Goal: Task Accomplishment & Management: Use online tool/utility

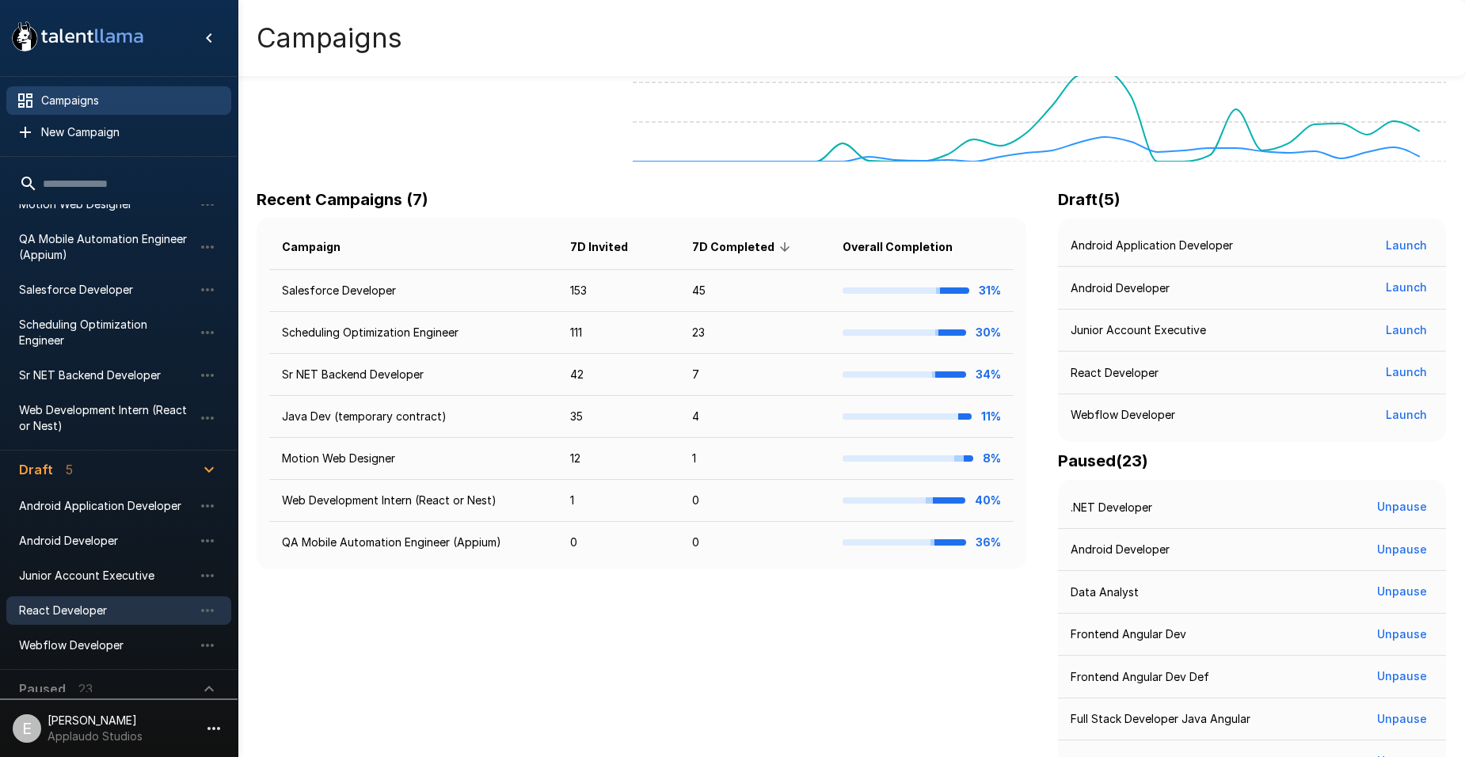
scroll to position [396, 0]
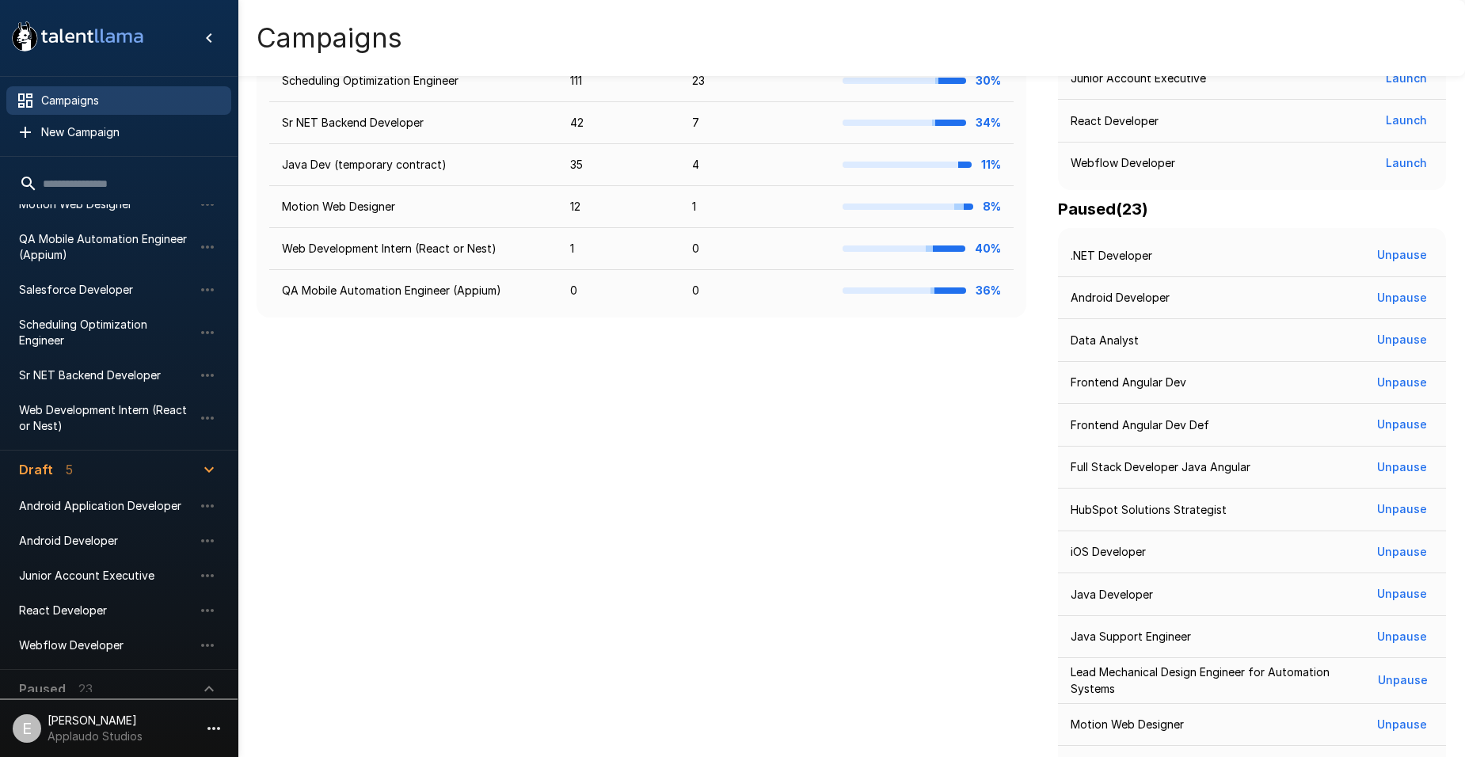
click at [207, 460] on icon "button" at bounding box center [209, 469] width 19 height 19
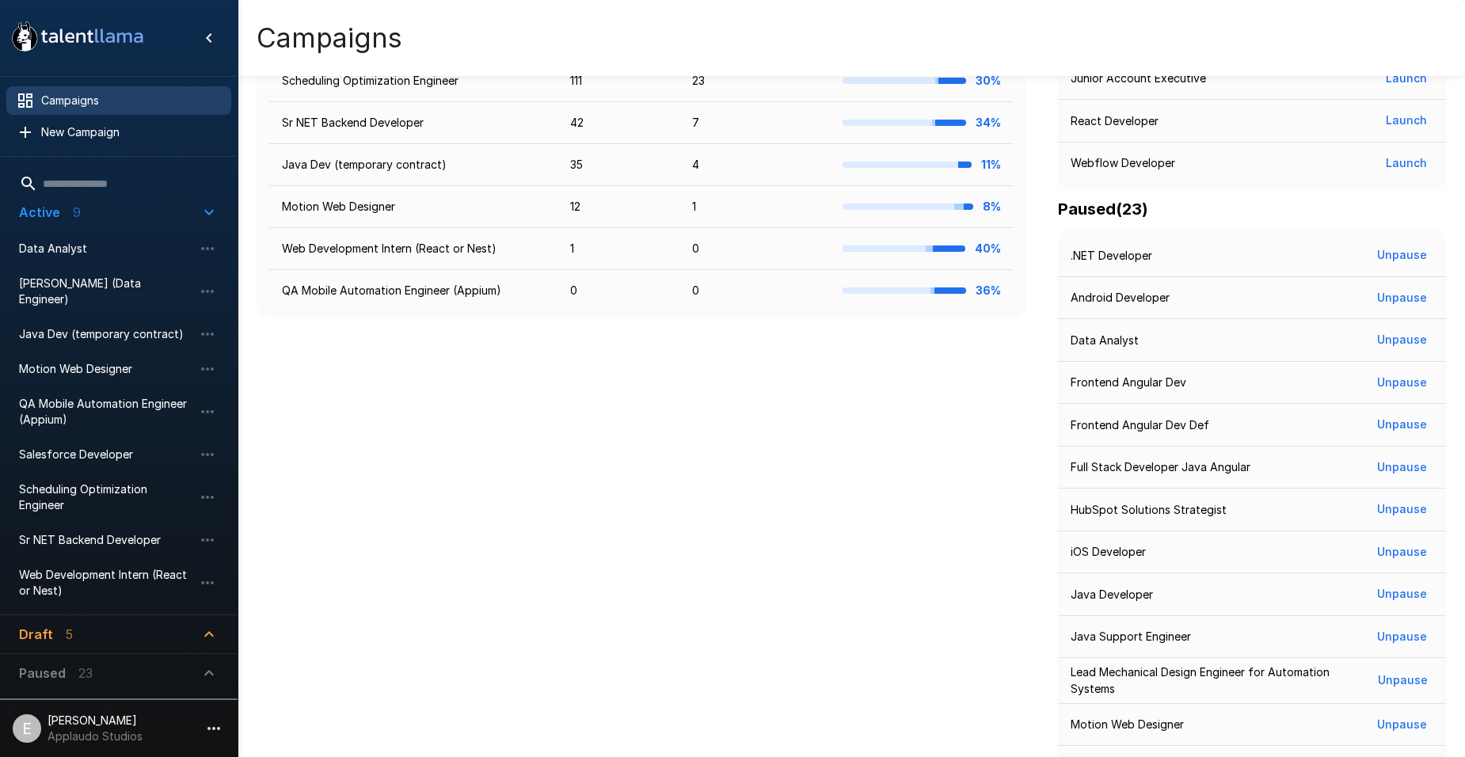
scroll to position [0, 0]
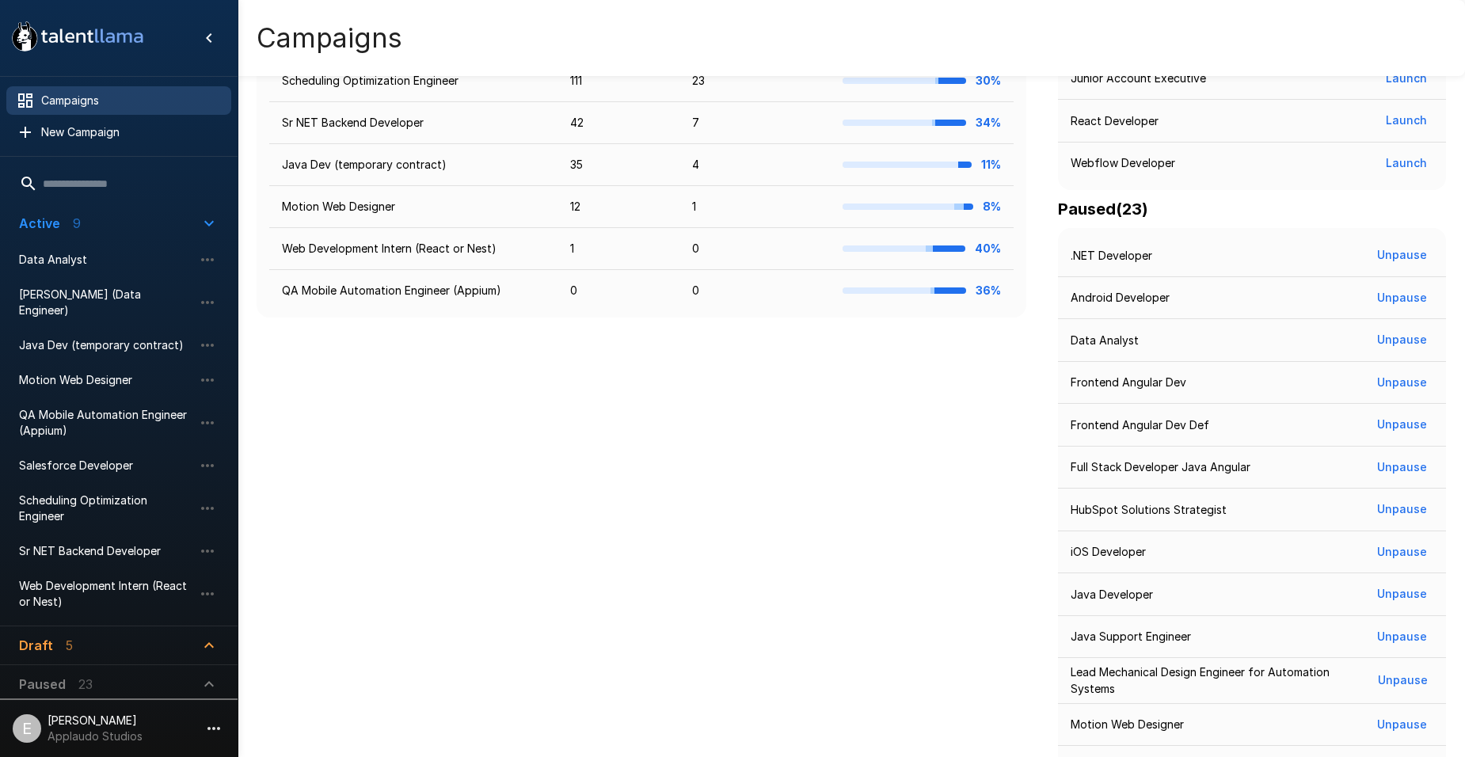
click at [207, 675] on icon "button" at bounding box center [209, 684] width 19 height 19
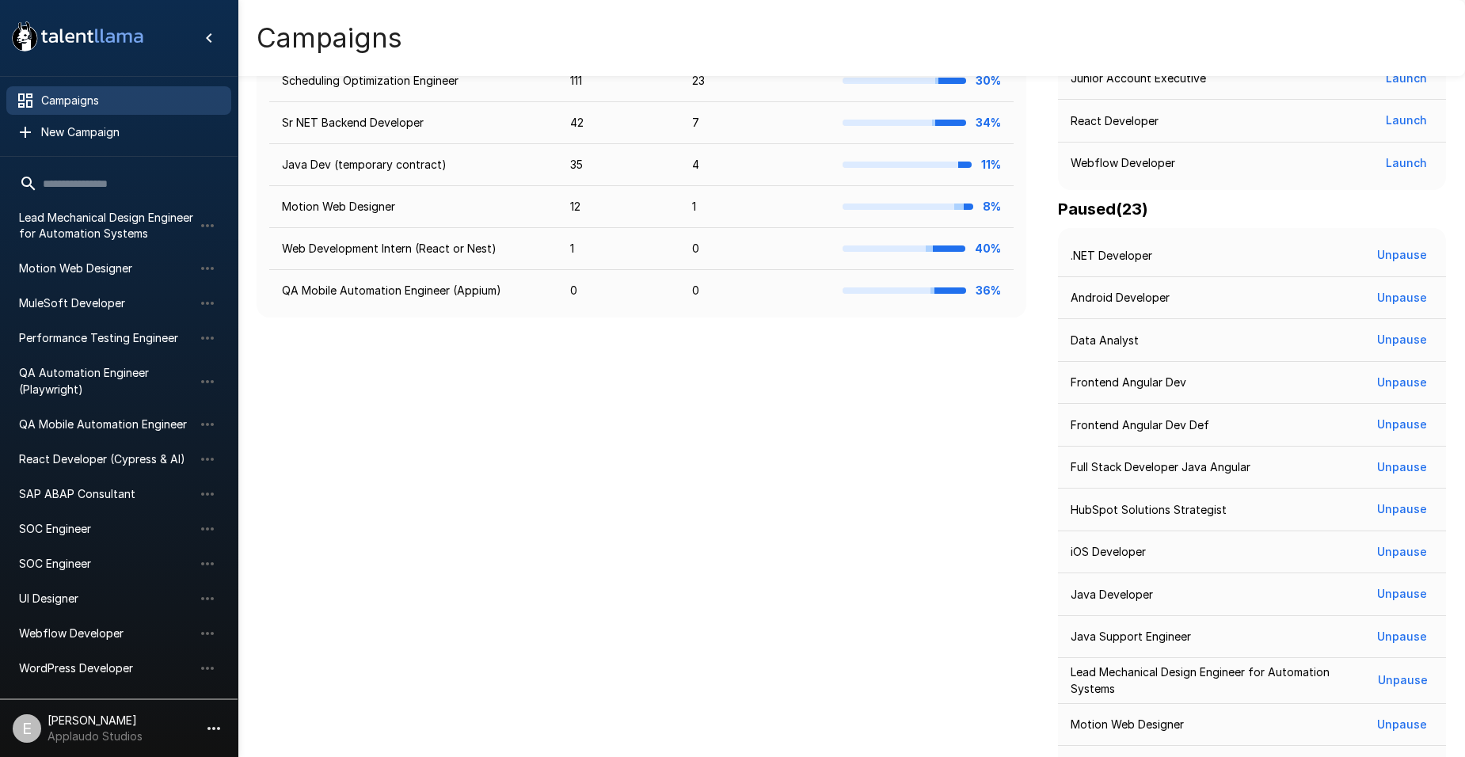
scroll to position [313, 0]
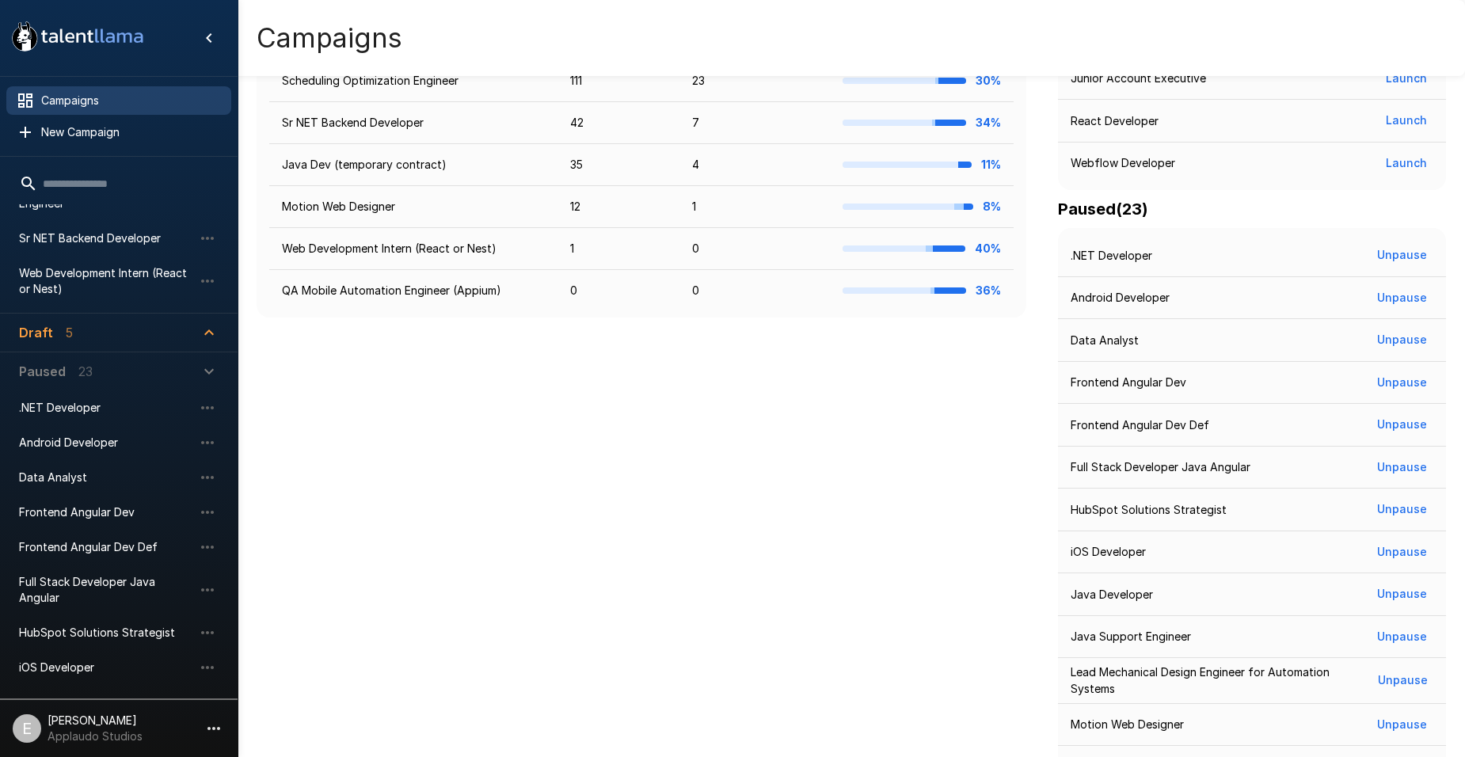
click at [80, 409] on li ".NET Developer" at bounding box center [118, 408] width 225 height 35
click at [80, 400] on span ".NET Developer" at bounding box center [106, 408] width 174 height 16
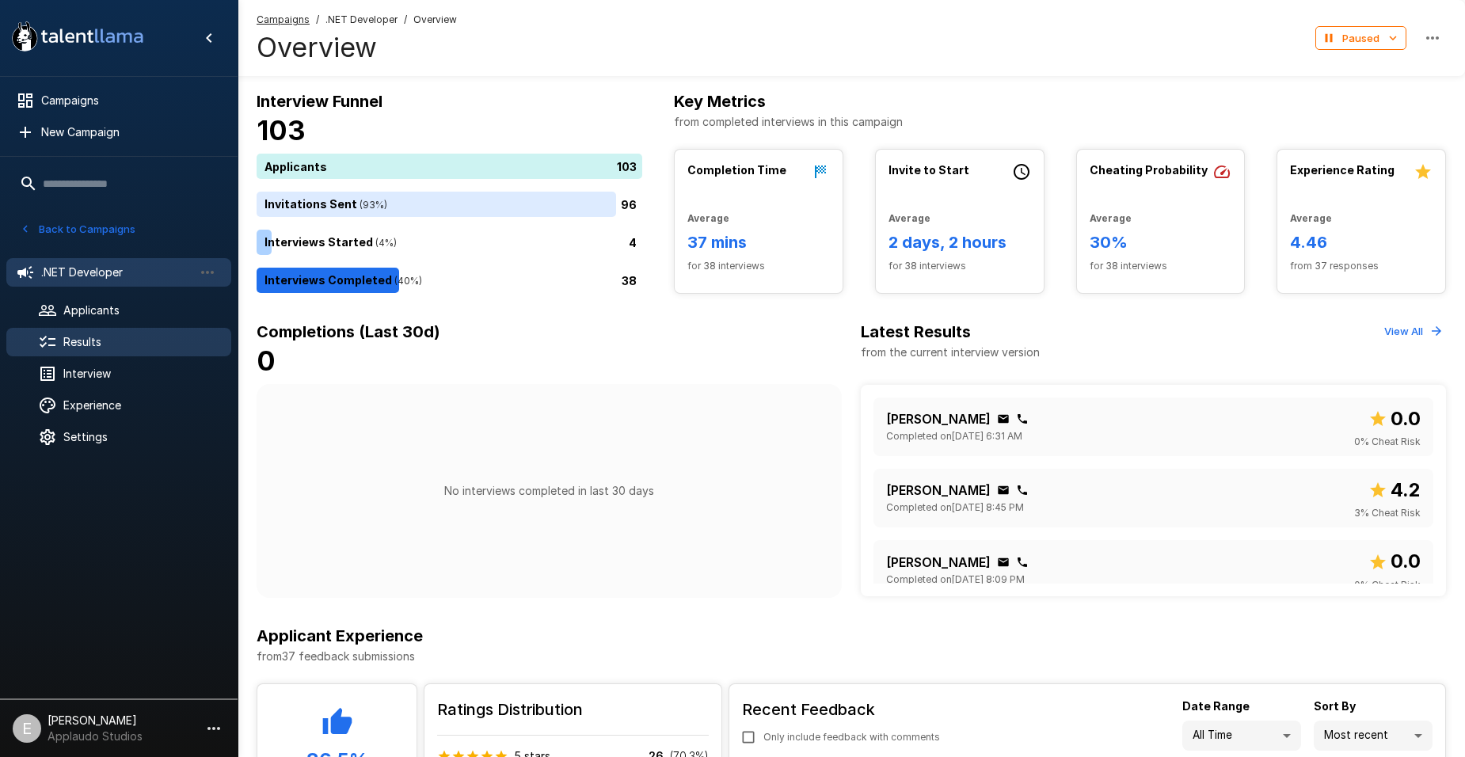
click at [113, 337] on span "Results" at bounding box center [140, 342] width 155 height 16
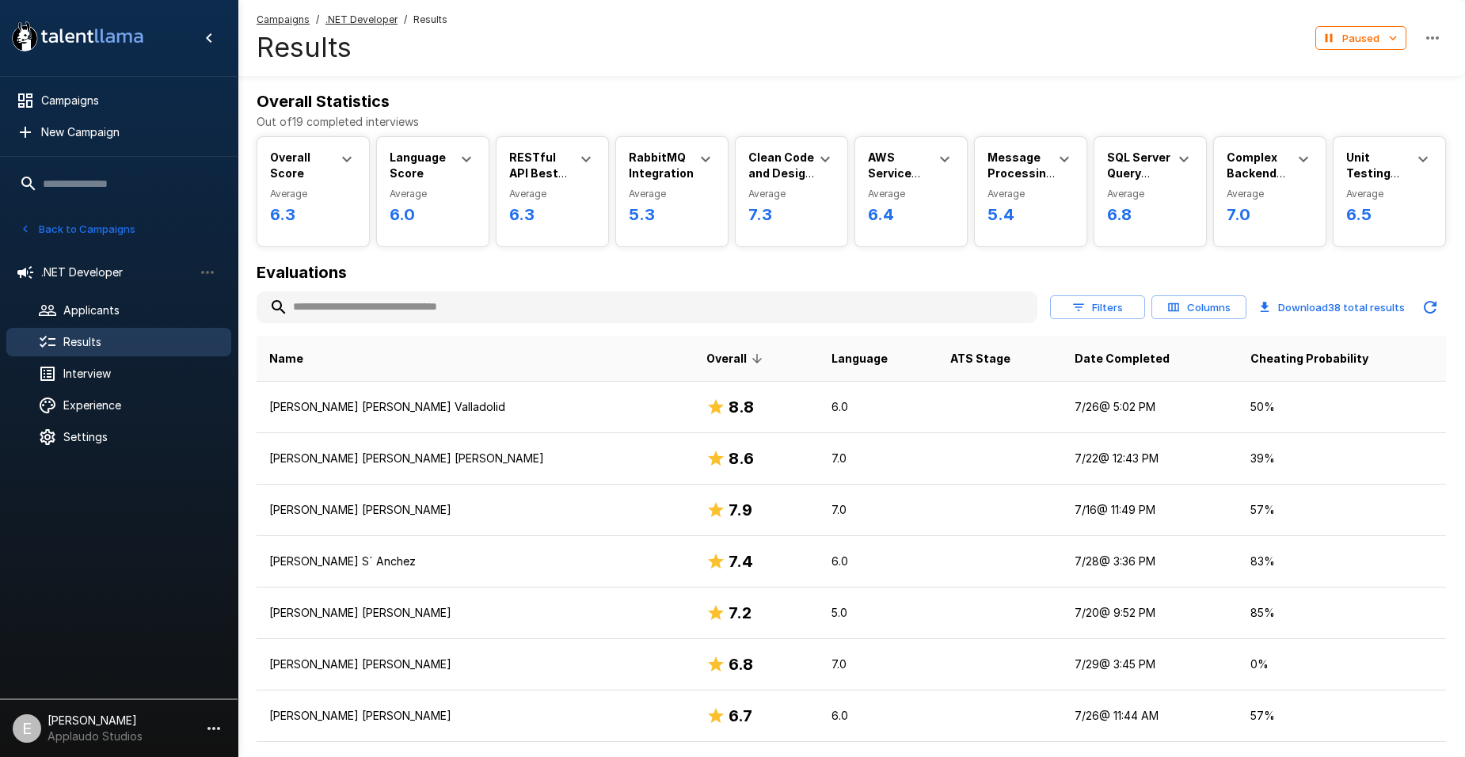
click at [697, 308] on input "text" at bounding box center [647, 307] width 781 height 29
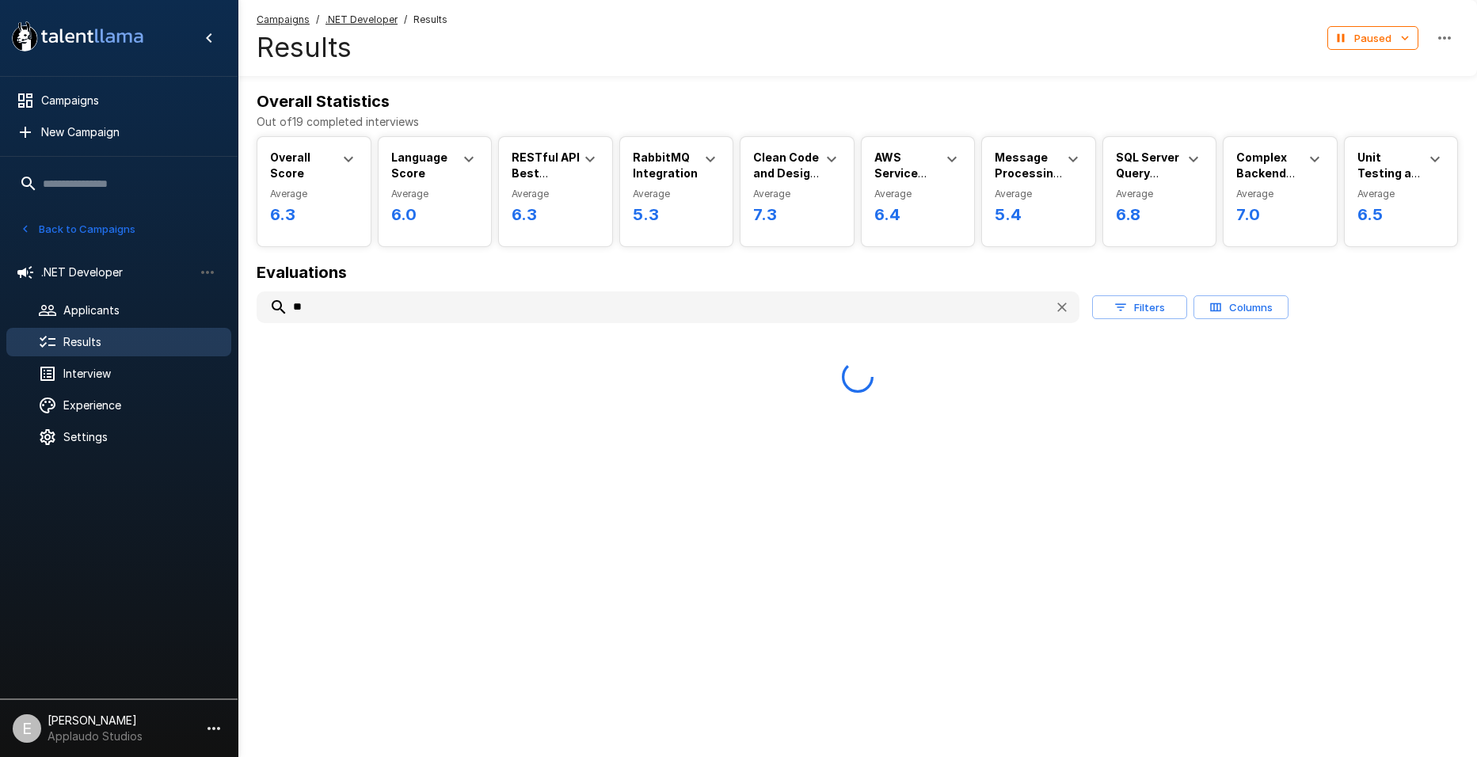
type input "*"
